Goal: Transaction & Acquisition: Obtain resource

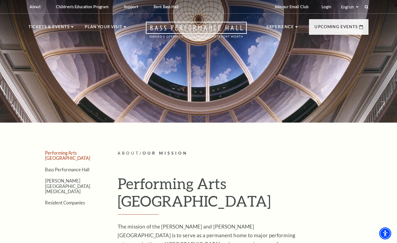
click at [67, 152] on link "Performing Arts [GEOGRAPHIC_DATA]" at bounding box center [67, 155] width 45 height 10
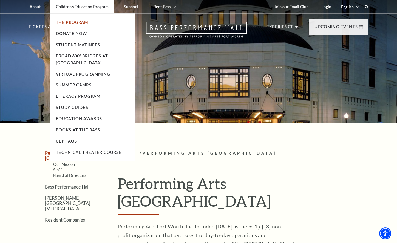
click at [71, 22] on link "The Program" at bounding box center [72, 22] width 32 height 5
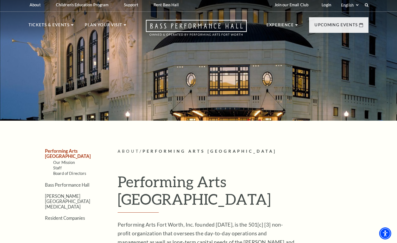
scroll to position [2, 0]
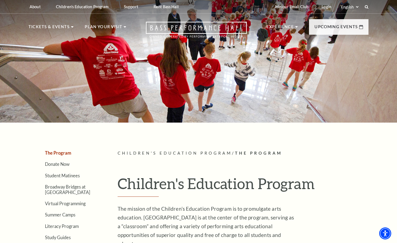
click at [365, 9] on div "Join our Email Club Login Select: English Español" at bounding box center [319, 6] width 98 height 13
click at [365, 6] on icon at bounding box center [366, 6] width 5 height 5
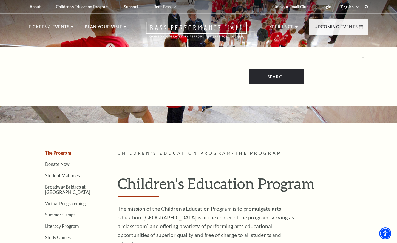
click at [161, 76] on input "Text field" at bounding box center [167, 78] width 148 height 11
type input "angels in the wings"
click at [249, 69] on input "Search" at bounding box center [276, 76] width 55 height 15
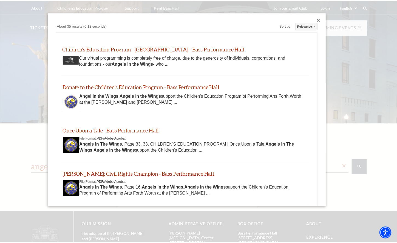
scroll to position [1, 0]
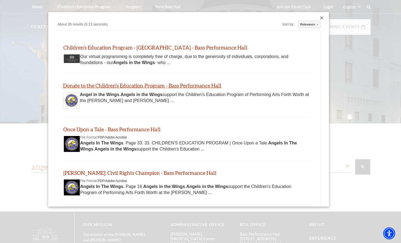
click at [148, 87] on link "Donate to the Children's Education Program - Bass Performance Hall" at bounding box center [142, 85] width 158 height 6
click at [371, 104] on div at bounding box center [200, 158] width 401 height 316
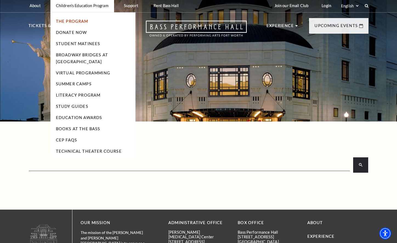
click at [74, 22] on link "The Program" at bounding box center [72, 21] width 32 height 5
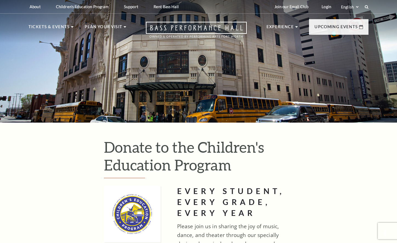
type input "25"
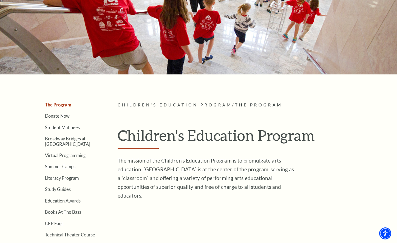
scroll to position [49, 0]
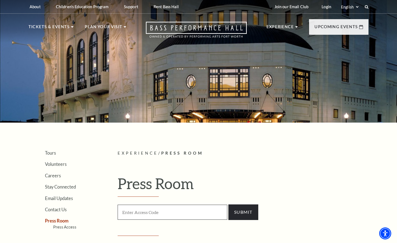
click at [165, 212] on input "Enter Access Code" at bounding box center [172, 212] width 110 height 15
type input "press"
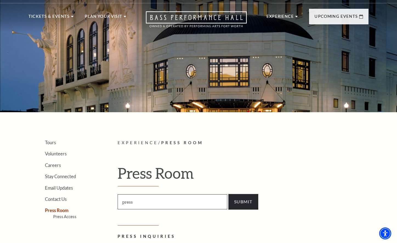
scroll to position [11, 0]
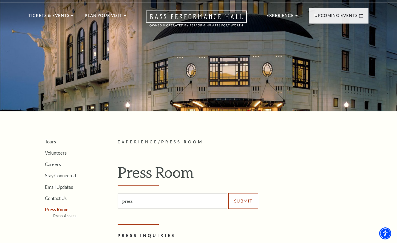
click at [240, 199] on input "SUBMIT" at bounding box center [243, 200] width 30 height 15
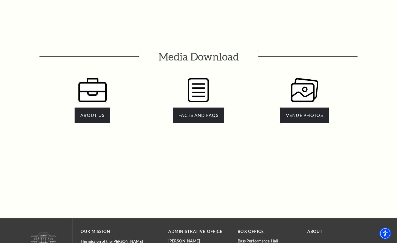
scroll to position [1113, 0]
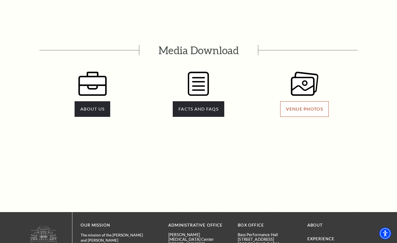
click at [301, 101] on link "VENUE PHOTOS" at bounding box center [304, 108] width 48 height 15
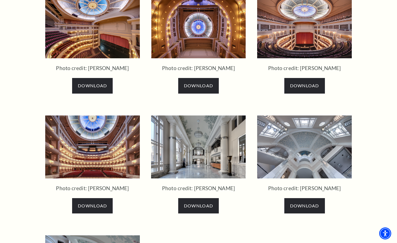
scroll to position [805, 0]
